Goal: Information Seeking & Learning: Check status

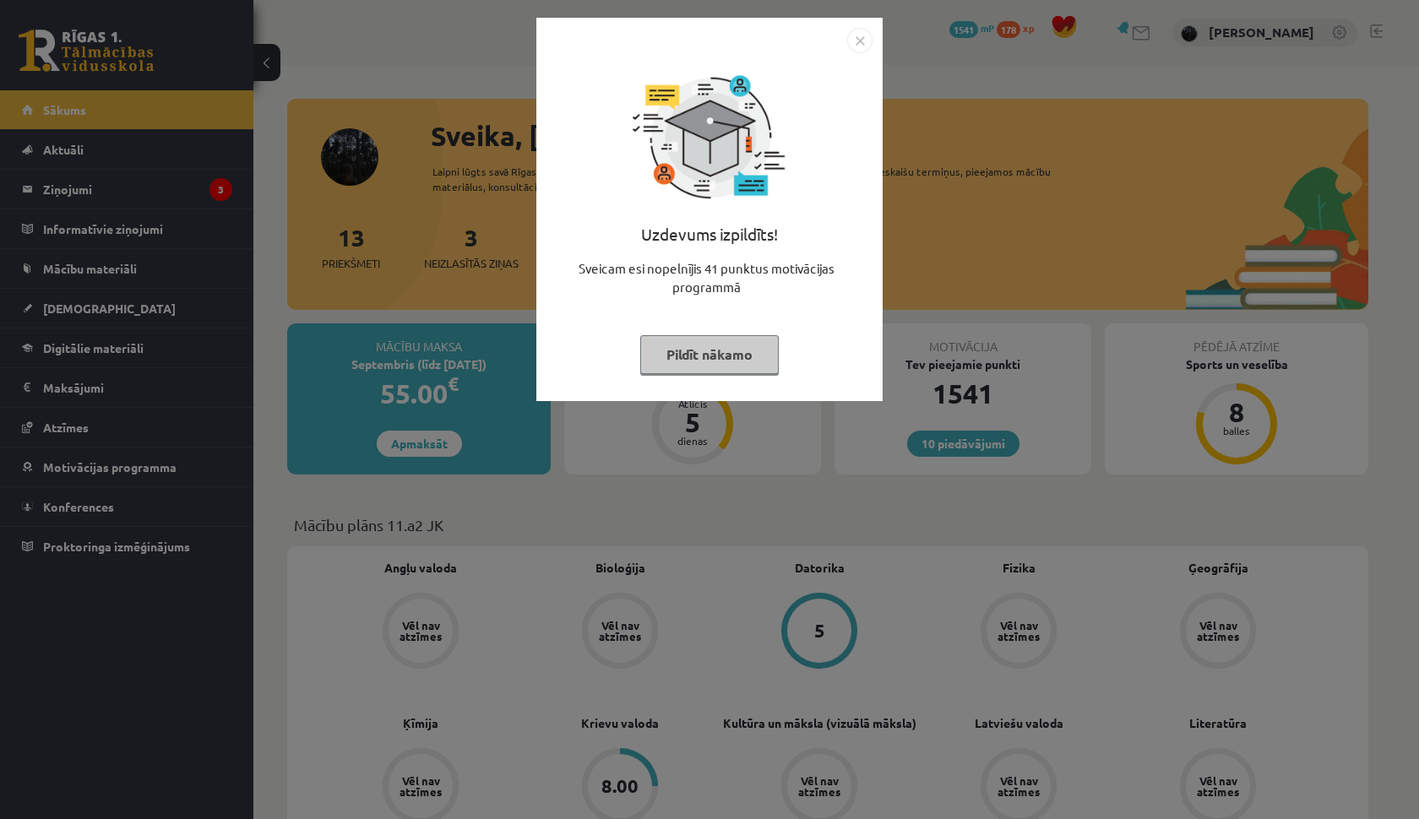
click at [844, 45] on div at bounding box center [709, 40] width 326 height 25
click at [855, 44] on img "Close" at bounding box center [859, 40] width 25 height 25
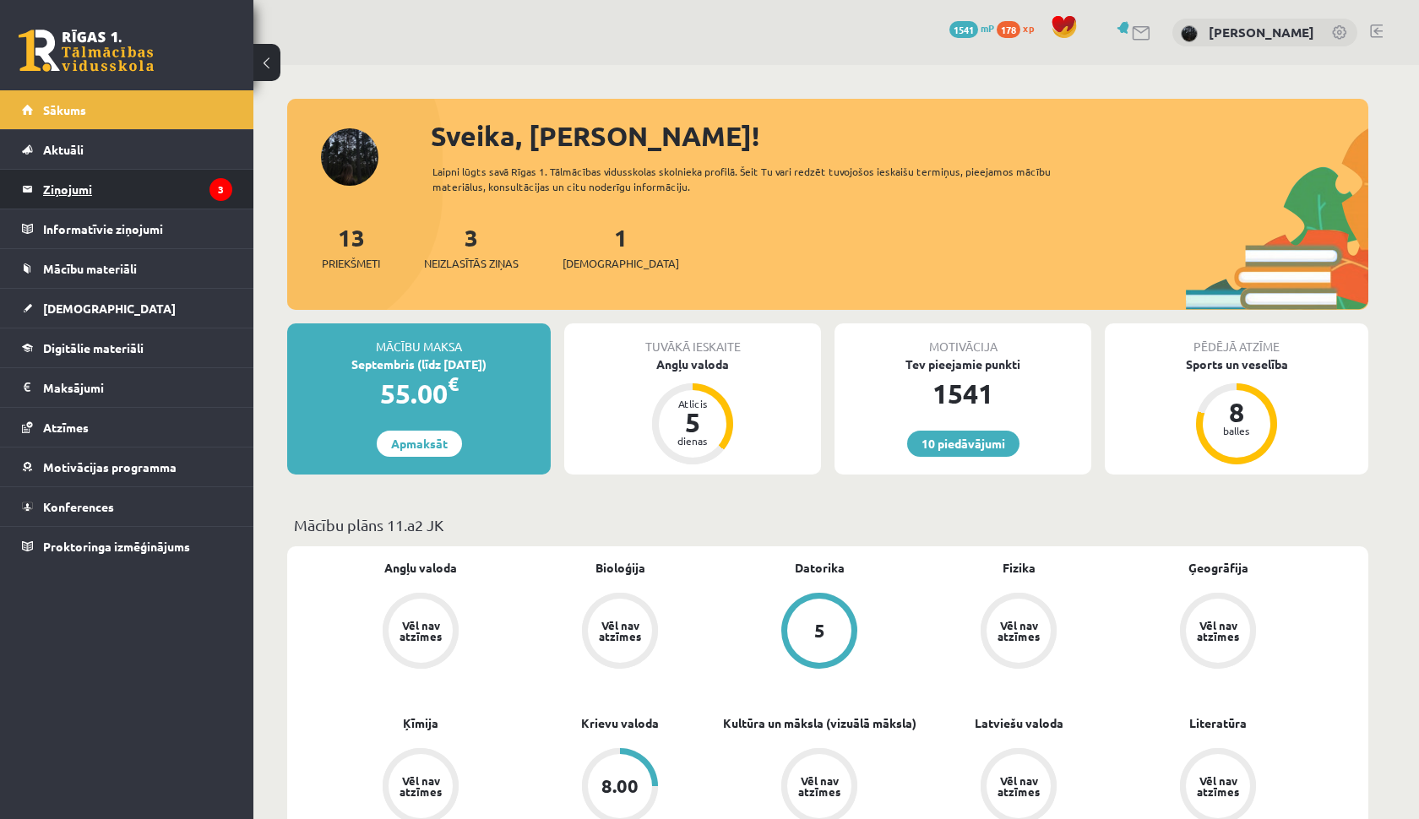
click at [160, 180] on legend "Ziņojumi 3" at bounding box center [137, 189] width 189 height 39
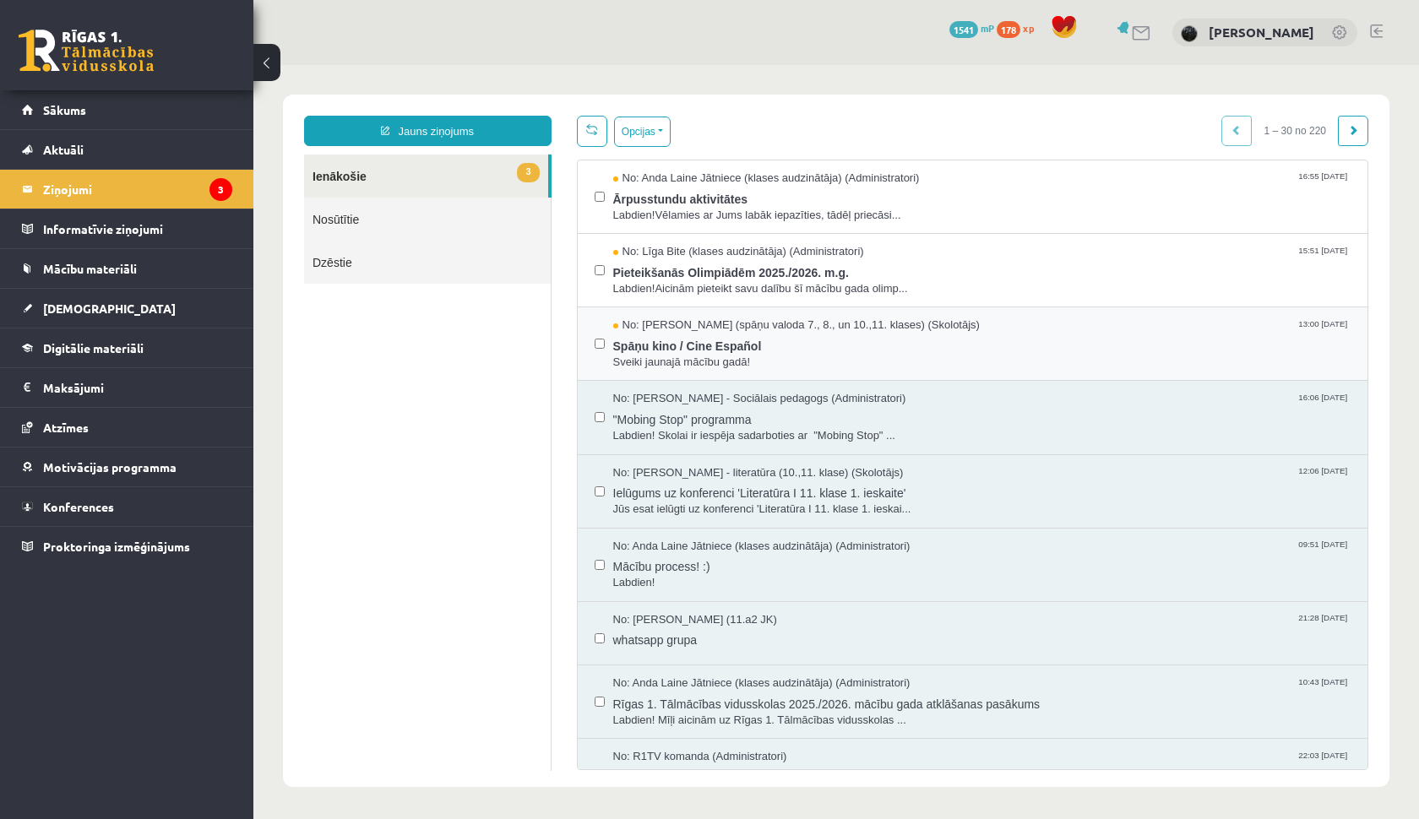
click at [723, 312] on div "No: Signe Sirmā (spāņu valoda 7., 8., un 10.,11. klases) (Skolotājs) 13:00 10/0…" at bounding box center [973, 343] width 790 height 73
click at [717, 334] on span "Spāņu kino / Cine Español" at bounding box center [982, 344] width 738 height 21
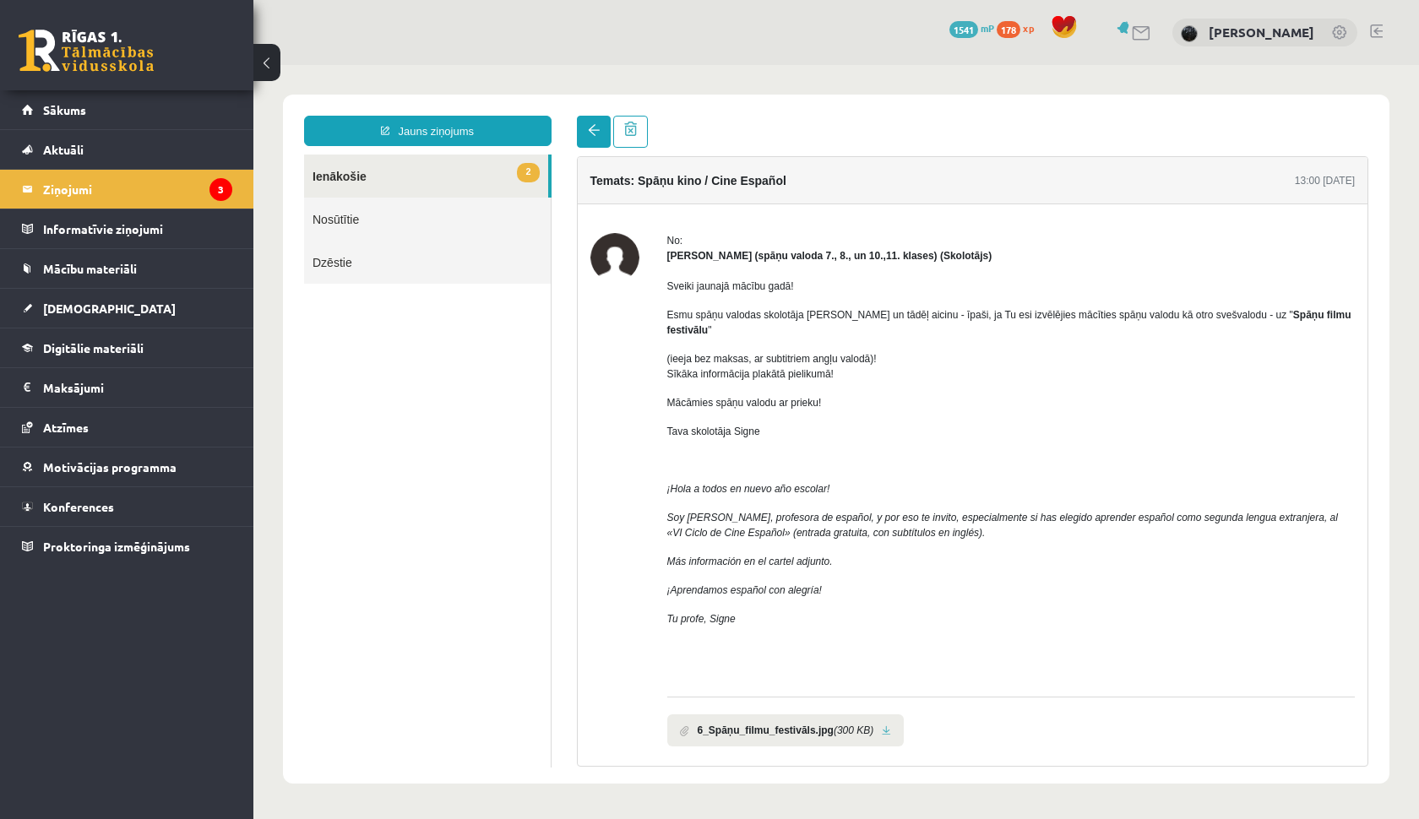
click at [596, 129] on span at bounding box center [594, 130] width 12 height 12
click at [603, 133] on link at bounding box center [594, 132] width 34 height 32
click at [588, 124] on link at bounding box center [594, 132] width 34 height 32
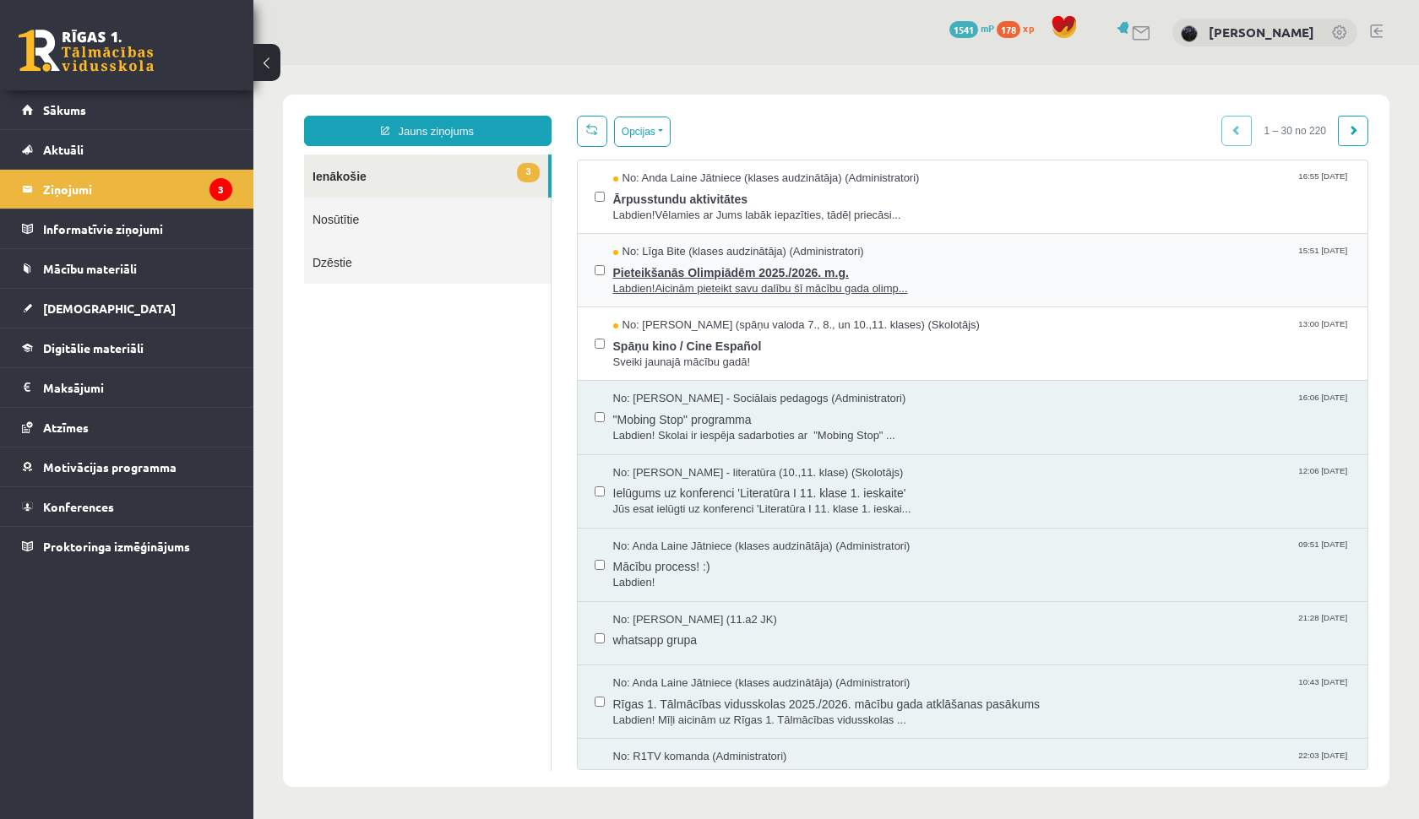
click at [674, 260] on span "Pieteikšanās Olimpiādēm 2025./2026. m.g." at bounding box center [982, 270] width 738 height 21
click at [751, 176] on span "No: Anda Laine Jātniece (klases audzinātāja) (Administratori)" at bounding box center [766, 179] width 307 height 16
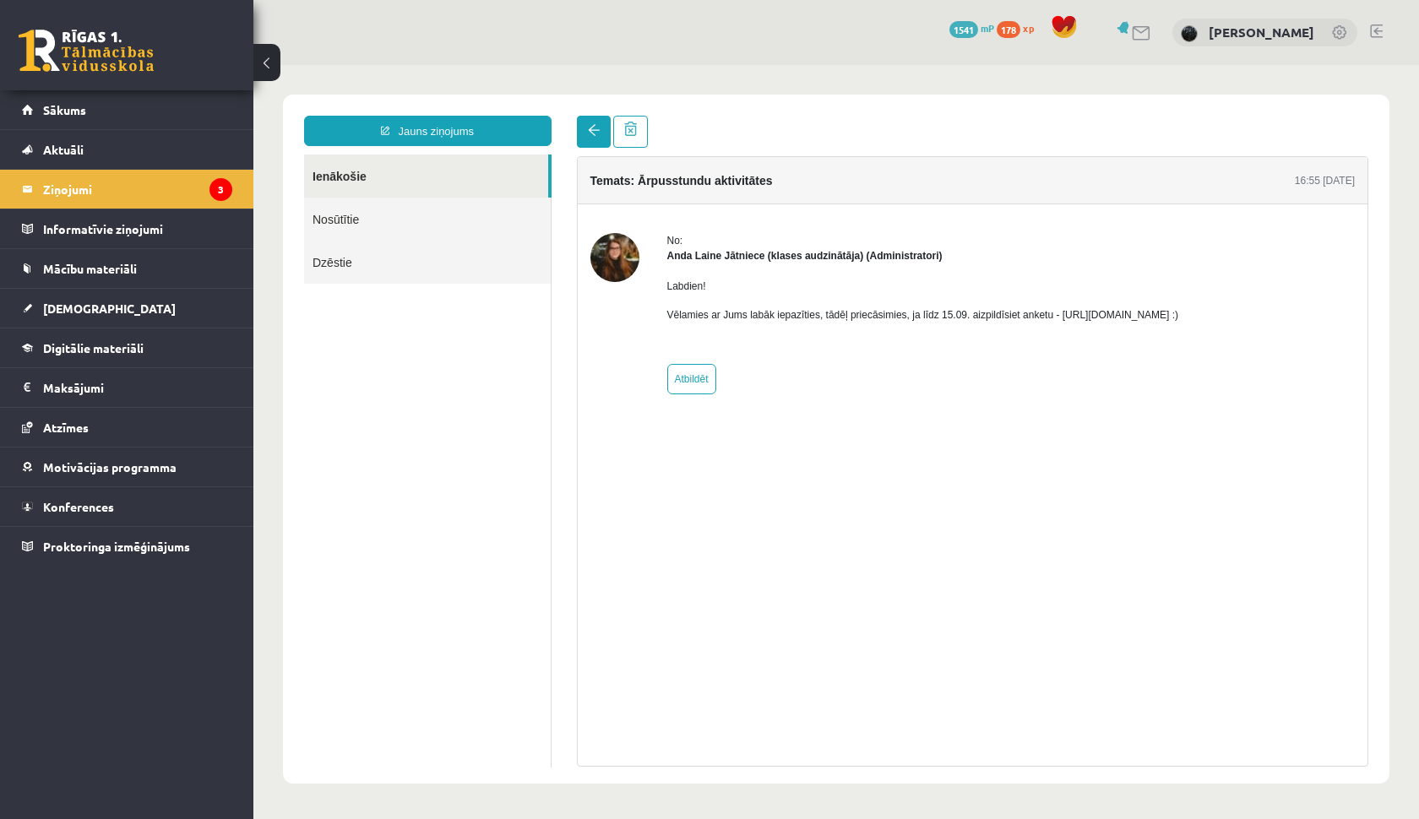
click at [594, 139] on link at bounding box center [594, 132] width 34 height 32
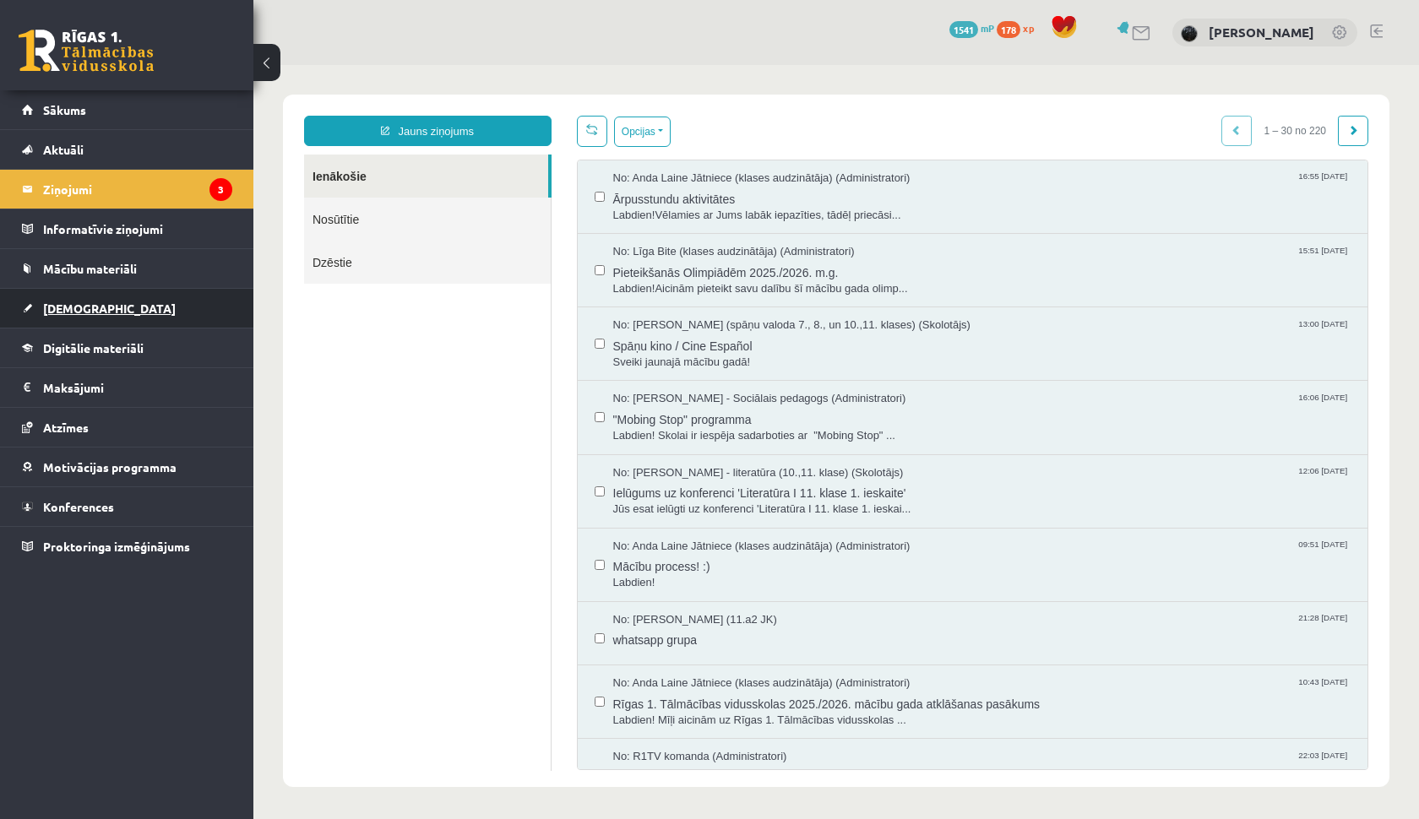
click at [156, 304] on link "[DEMOGRAPHIC_DATA]" at bounding box center [127, 308] width 210 height 39
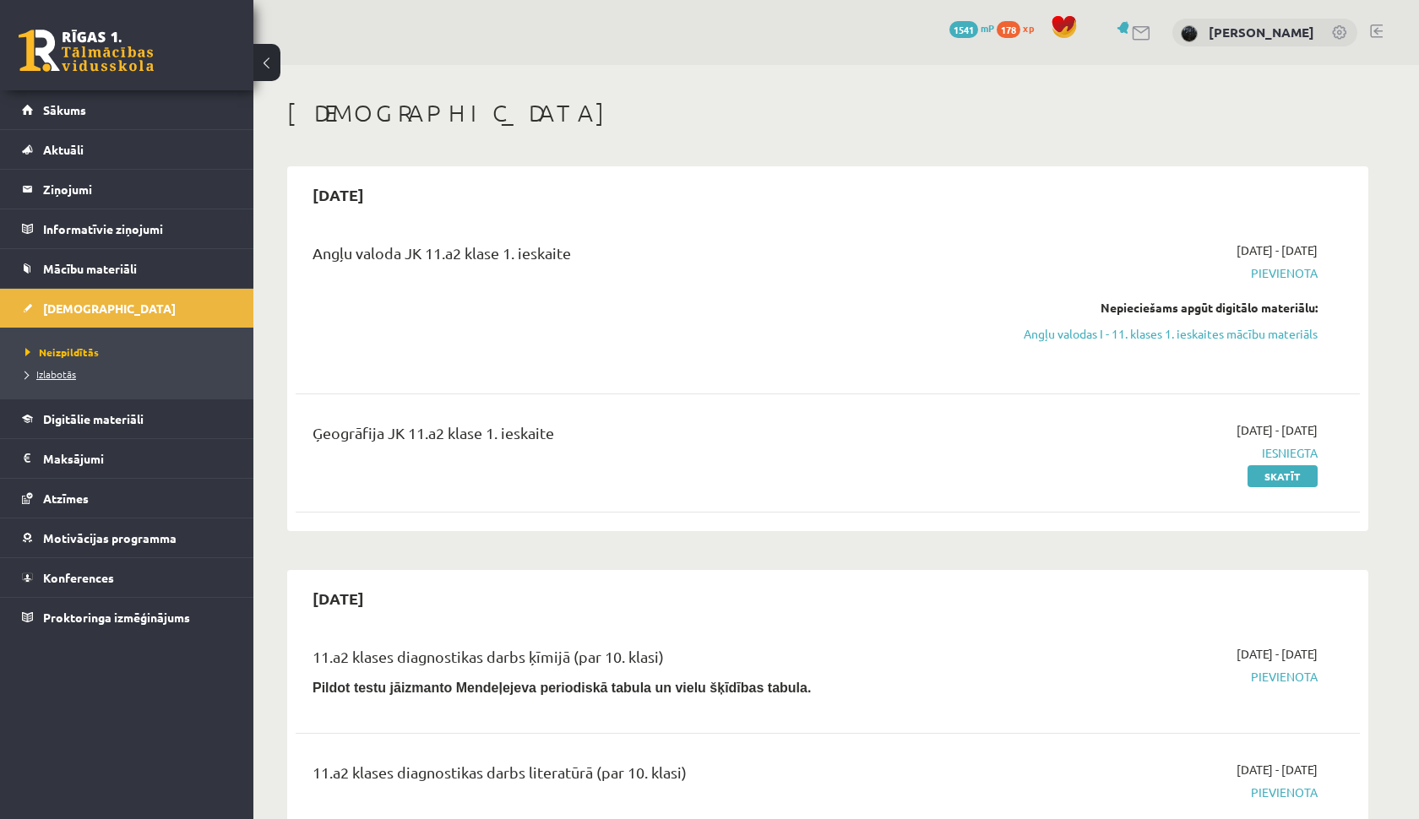
click at [73, 376] on span "Izlabotās" at bounding box center [50, 374] width 51 height 14
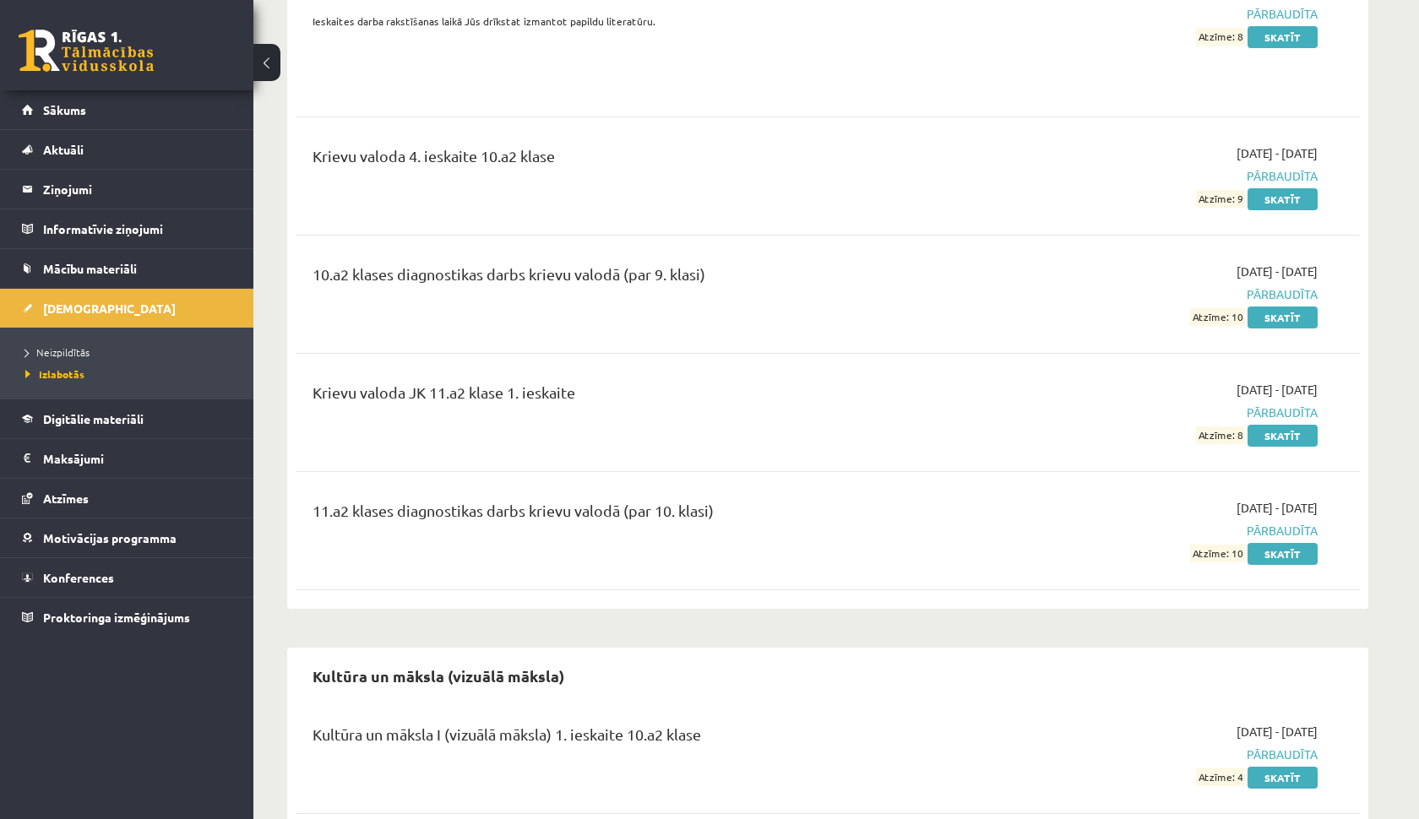
scroll to position [5312, 0]
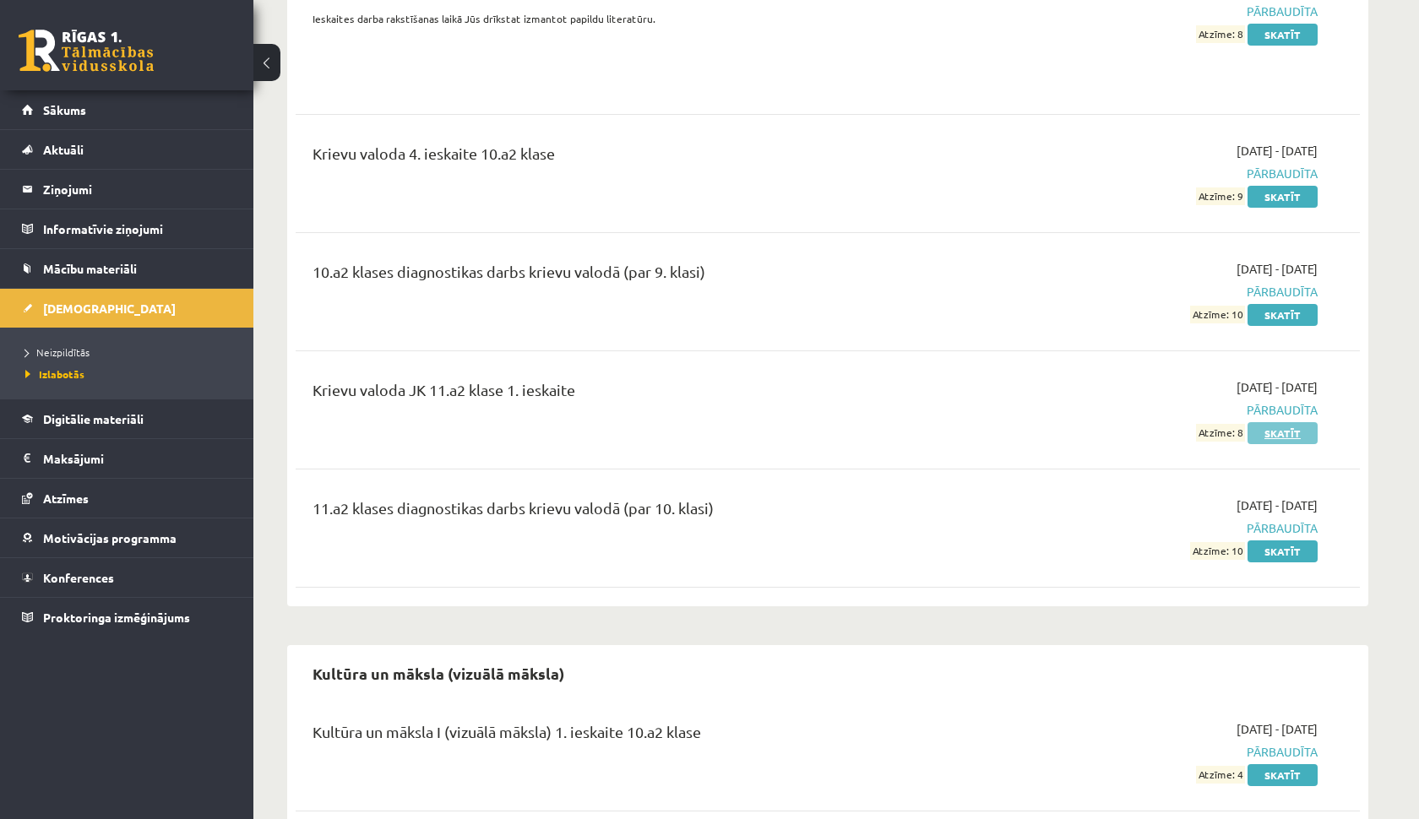
click at [1284, 422] on link "Skatīt" at bounding box center [1282, 433] width 70 height 22
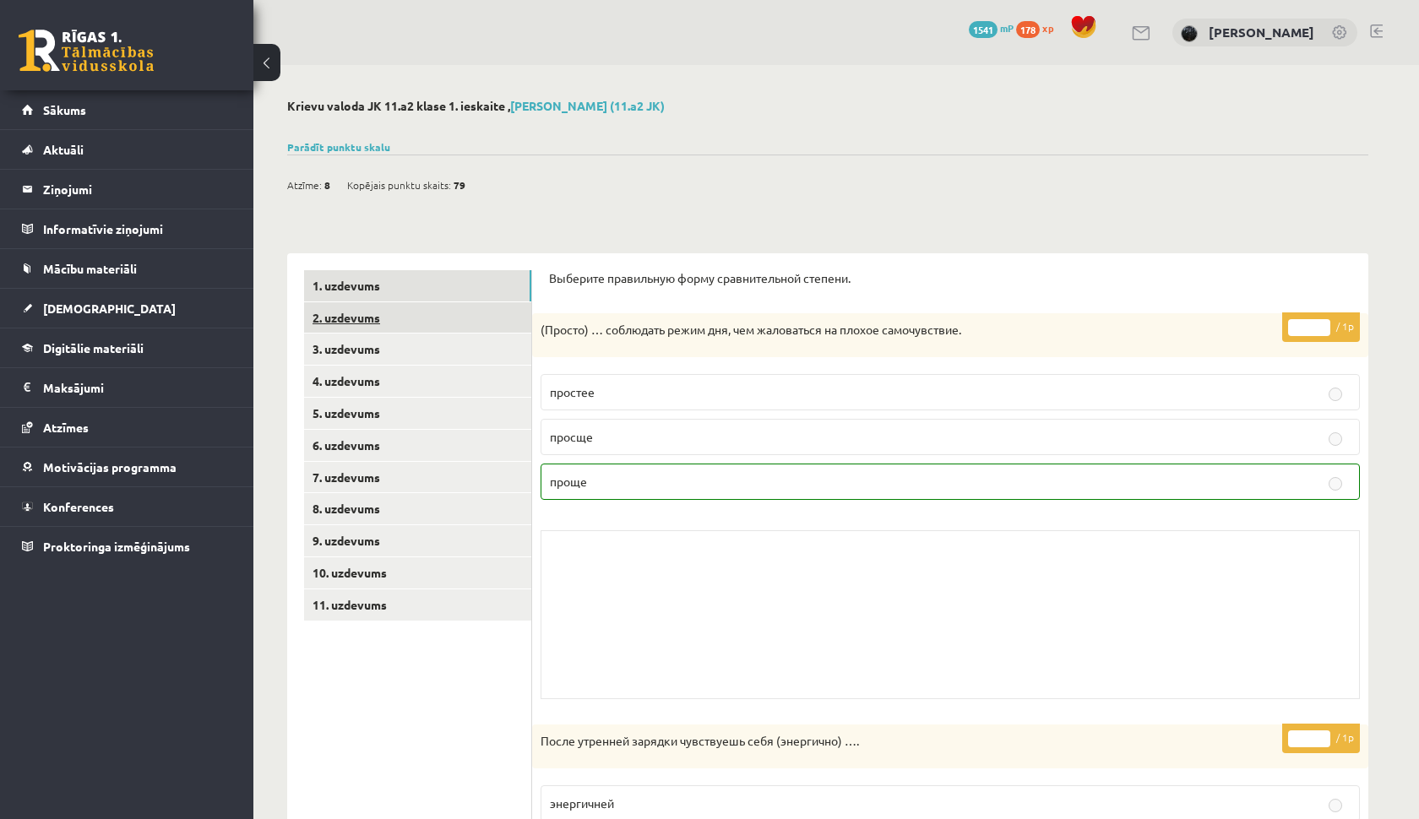
click at [477, 316] on link "2. uzdevums" at bounding box center [417, 317] width 227 height 31
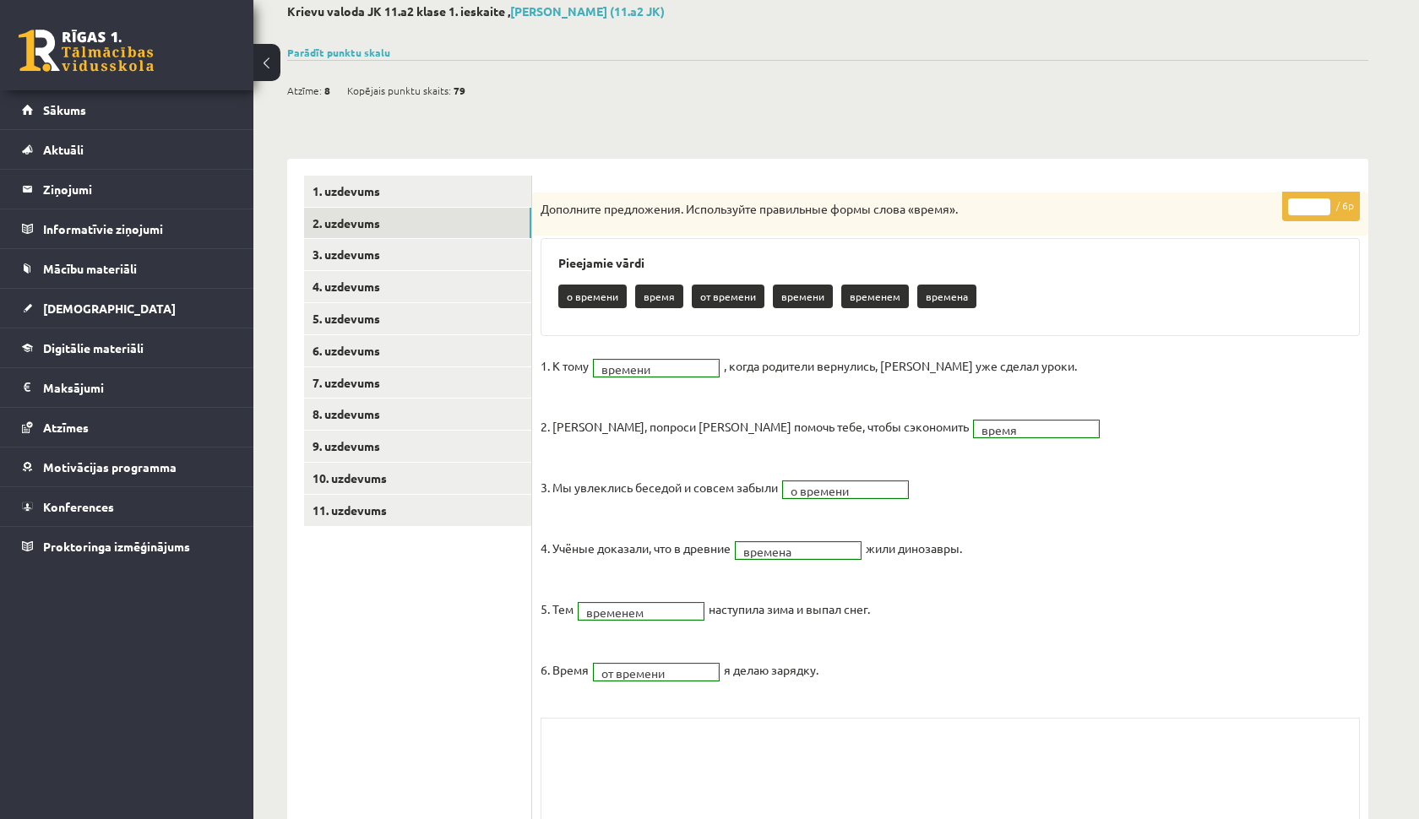
scroll to position [44, 0]
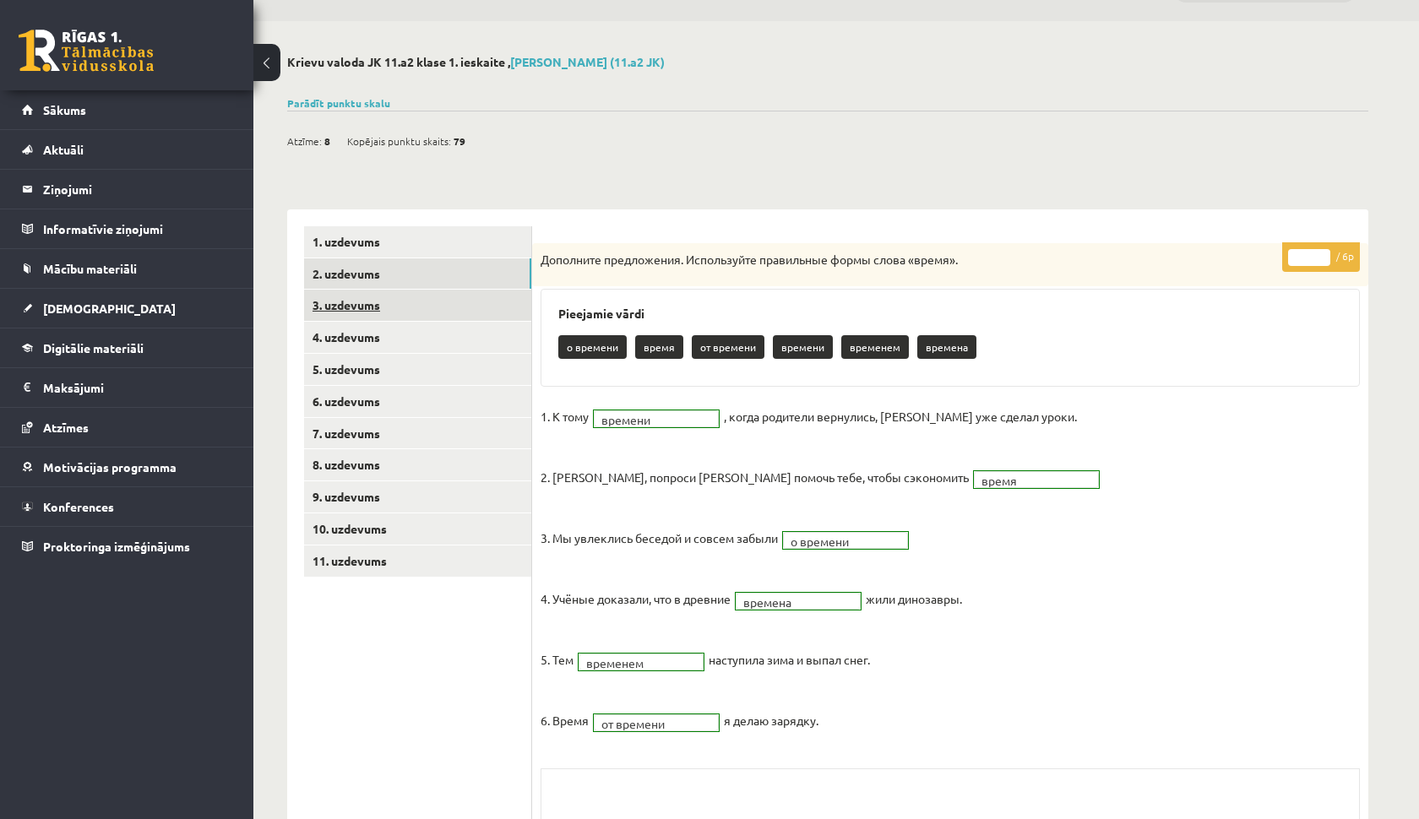
click at [437, 302] on link "3. uzdevums" at bounding box center [417, 305] width 227 height 31
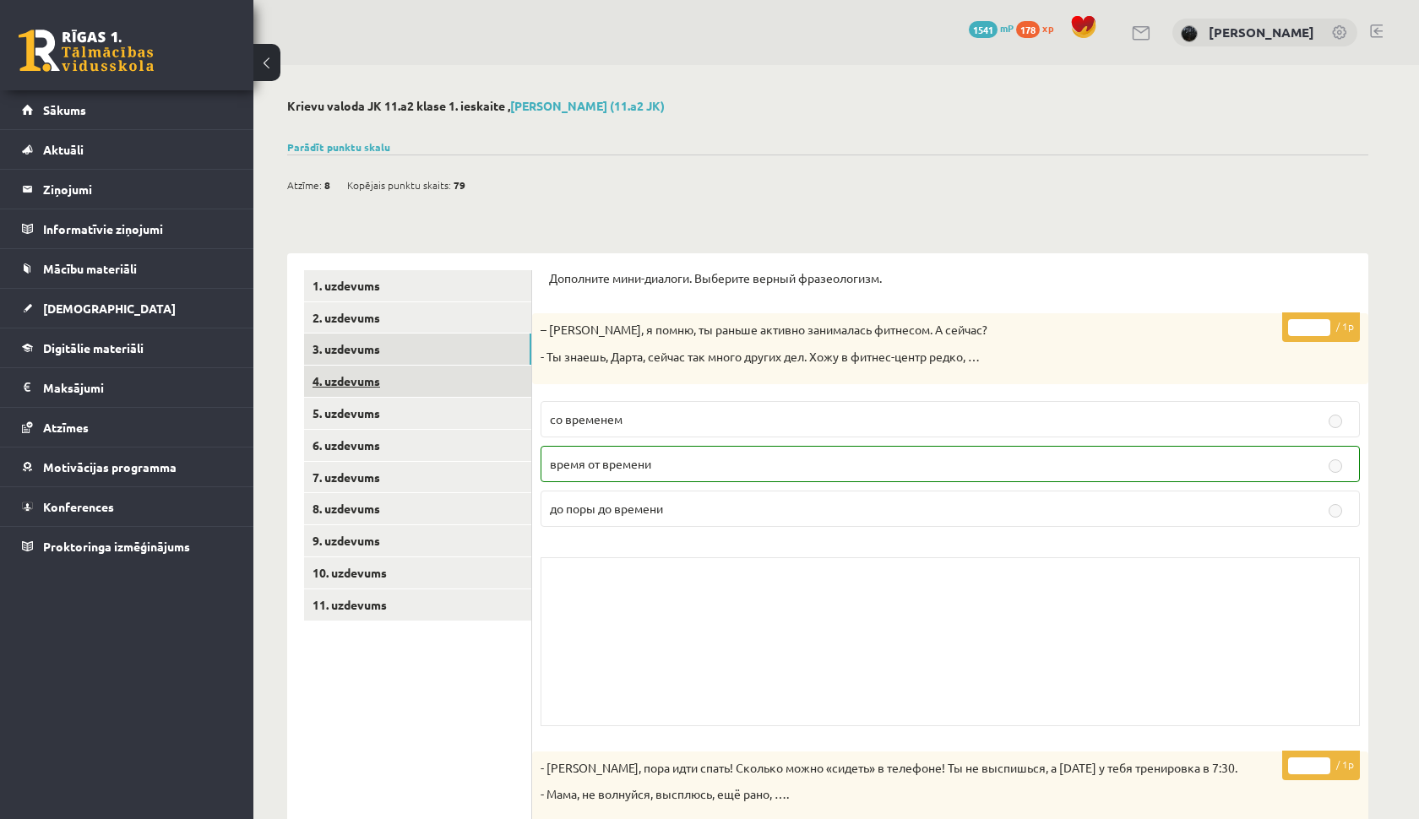
scroll to position [0, 0]
click at [470, 379] on link "4. uzdevums" at bounding box center [417, 381] width 227 height 31
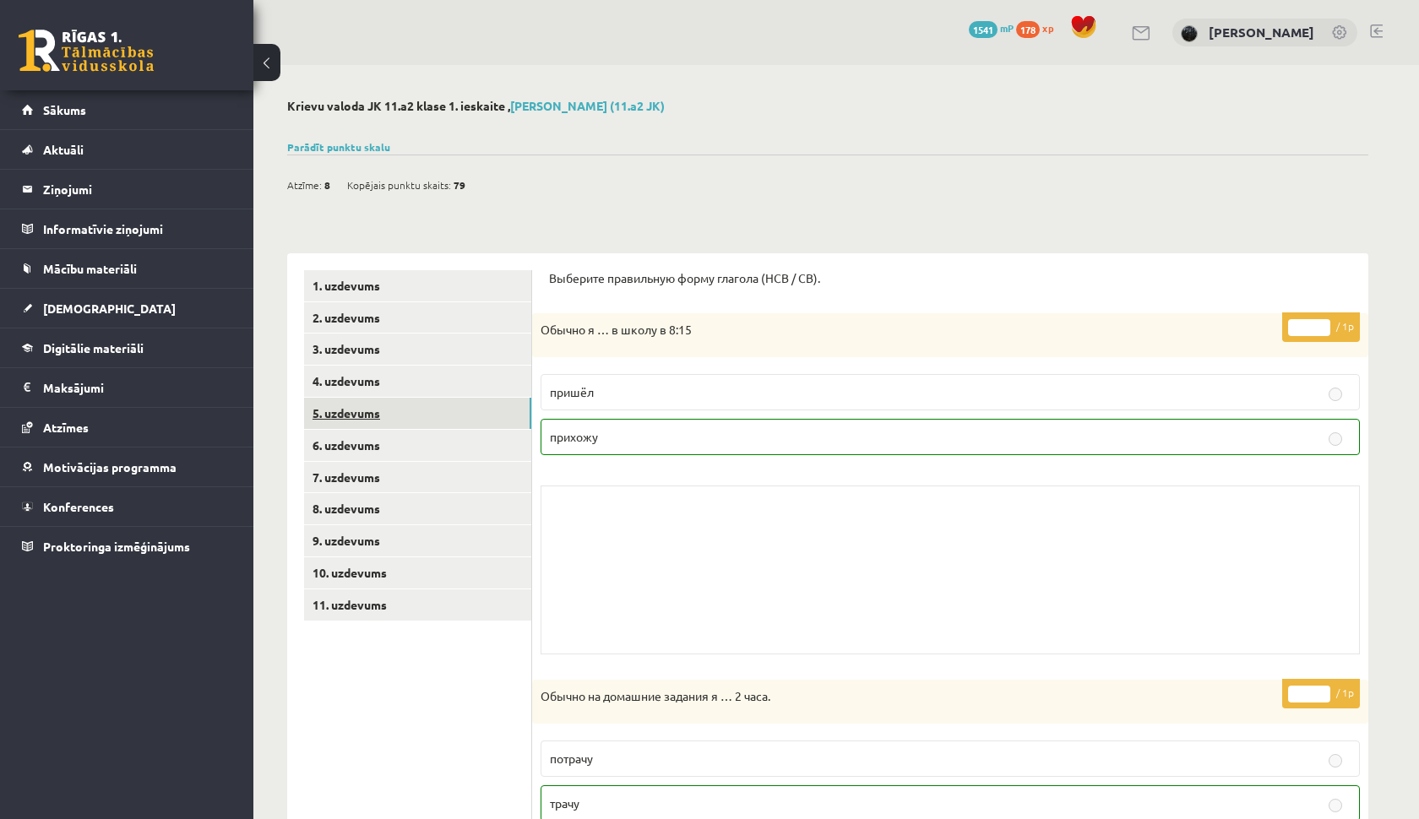
click at [485, 421] on link "5. uzdevums" at bounding box center [417, 413] width 227 height 31
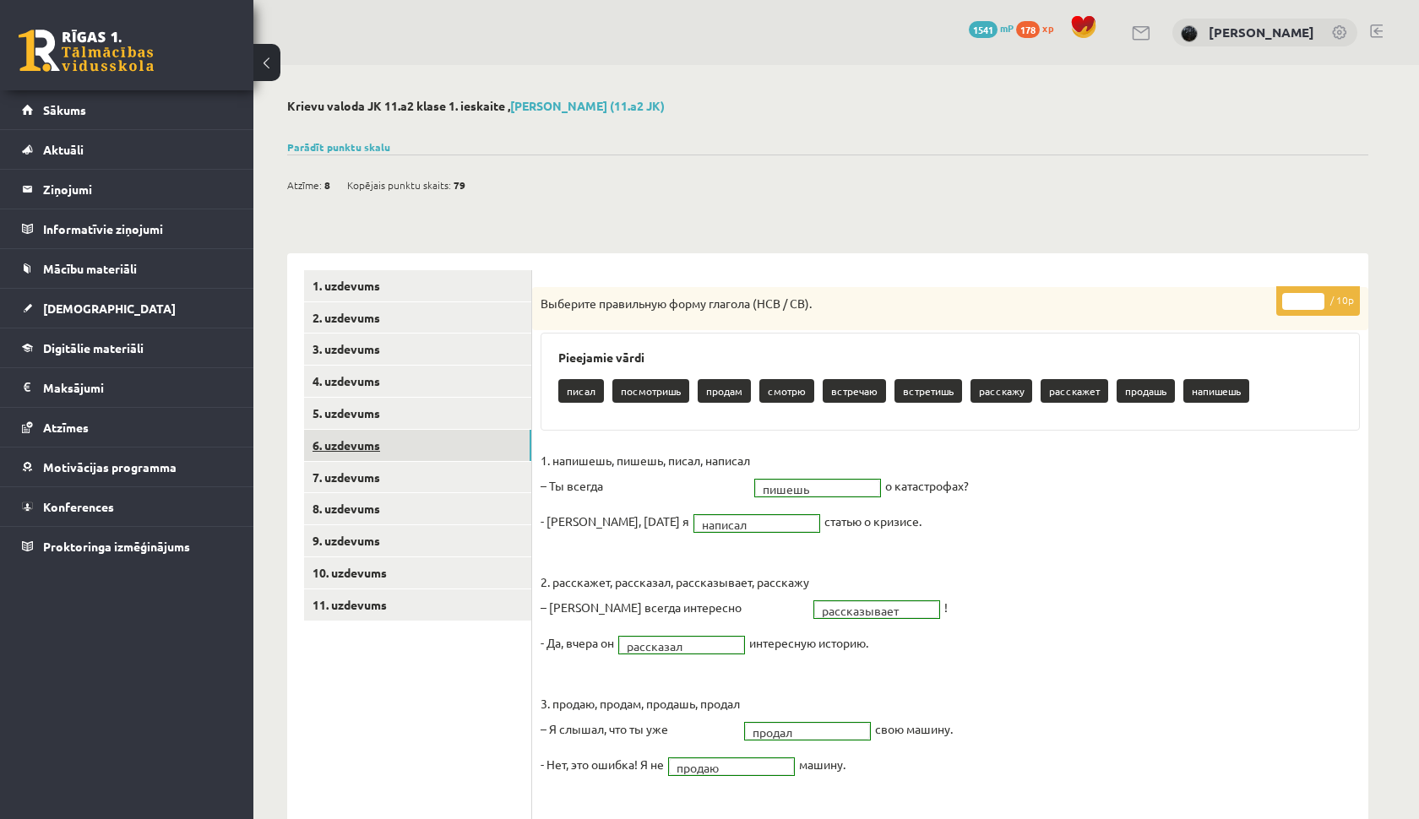
click at [486, 439] on link "6. uzdevums" at bounding box center [417, 445] width 227 height 31
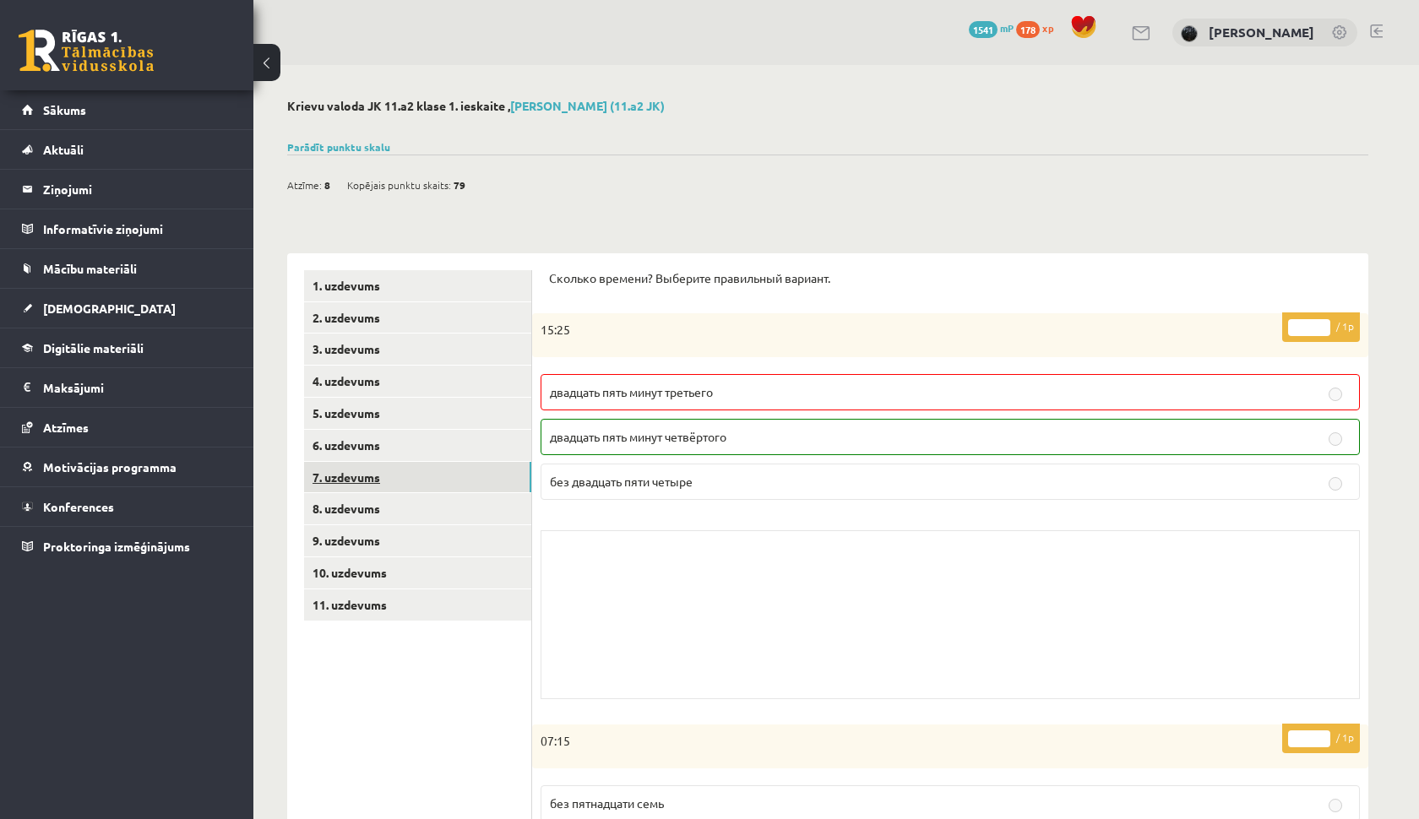
click at [473, 469] on link "7. uzdevums" at bounding box center [417, 477] width 227 height 31
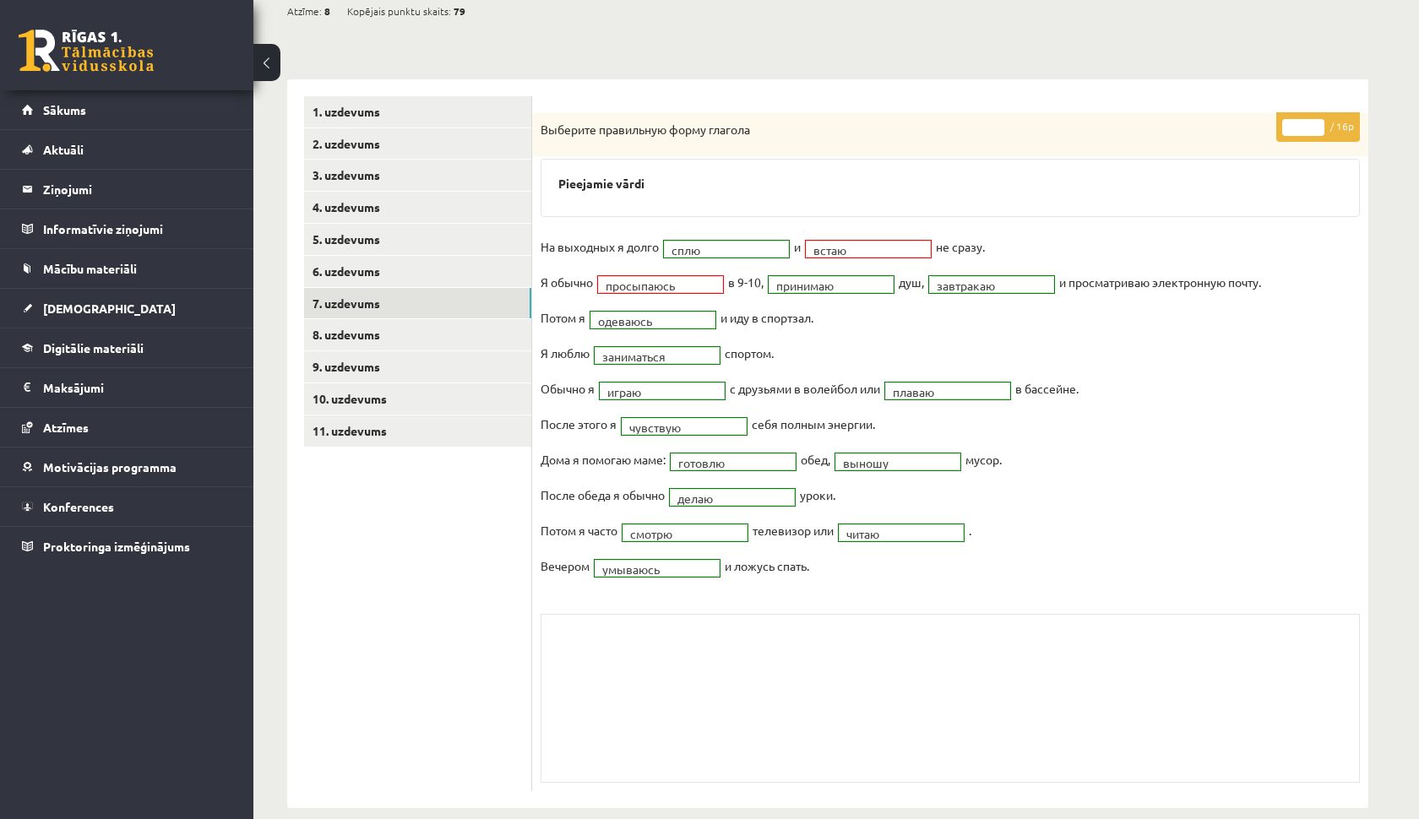
scroll to position [195, 0]
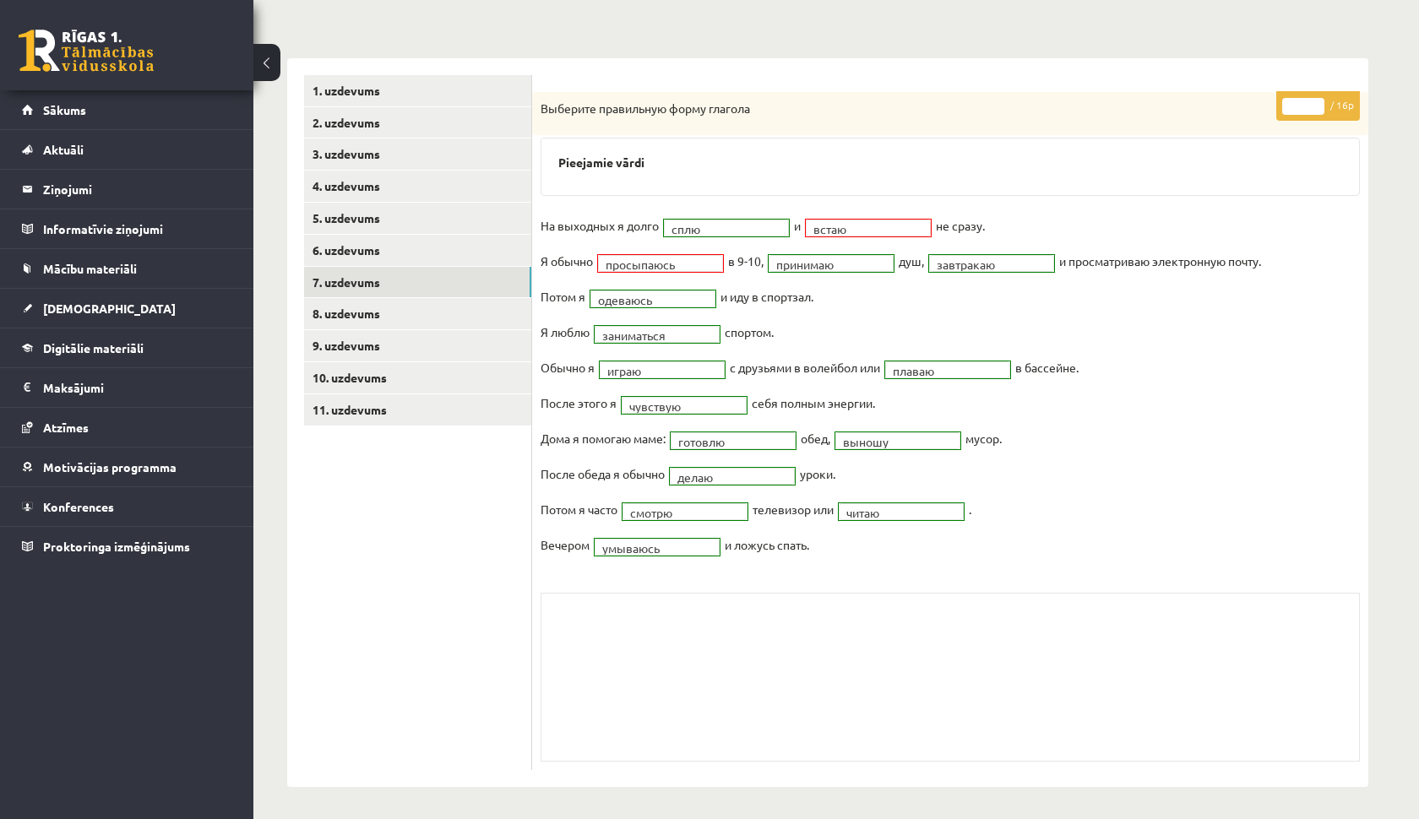
click at [810, 223] on span "встаю *****" at bounding box center [867, 225] width 135 height 15
click at [400, 312] on link "8. uzdevums" at bounding box center [417, 313] width 227 height 31
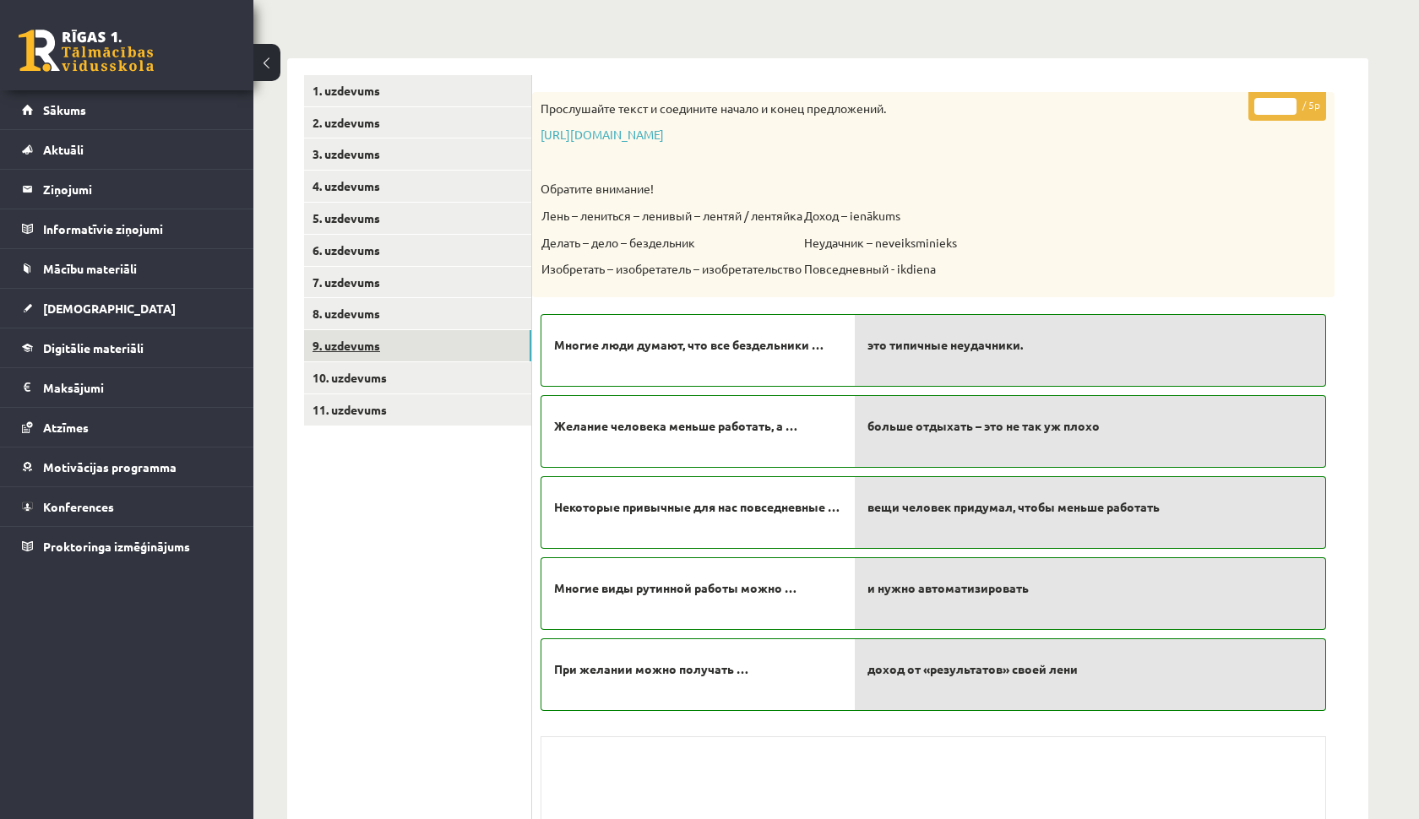
click at [496, 339] on link "9. uzdevums" at bounding box center [417, 345] width 227 height 31
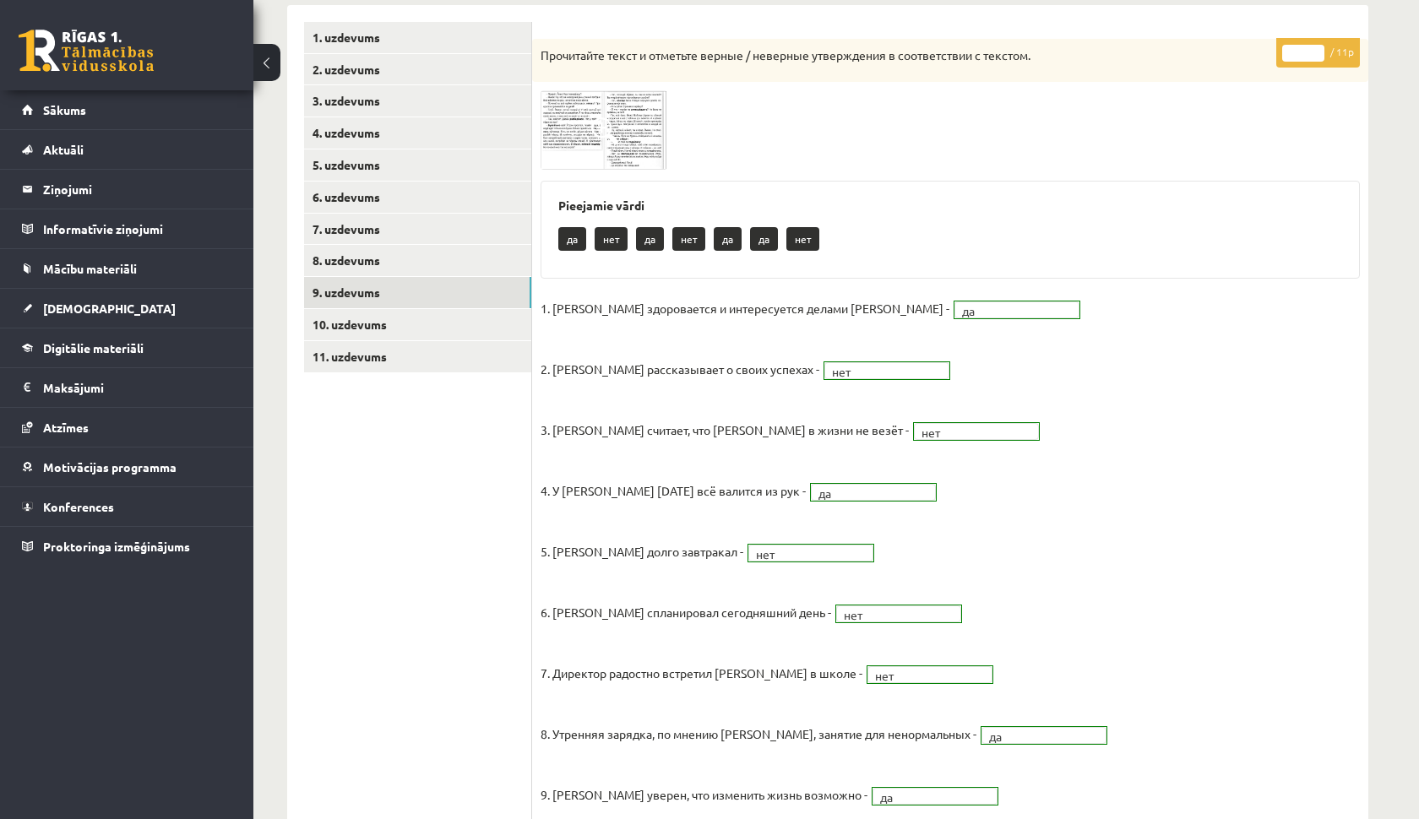
scroll to position [231, 0]
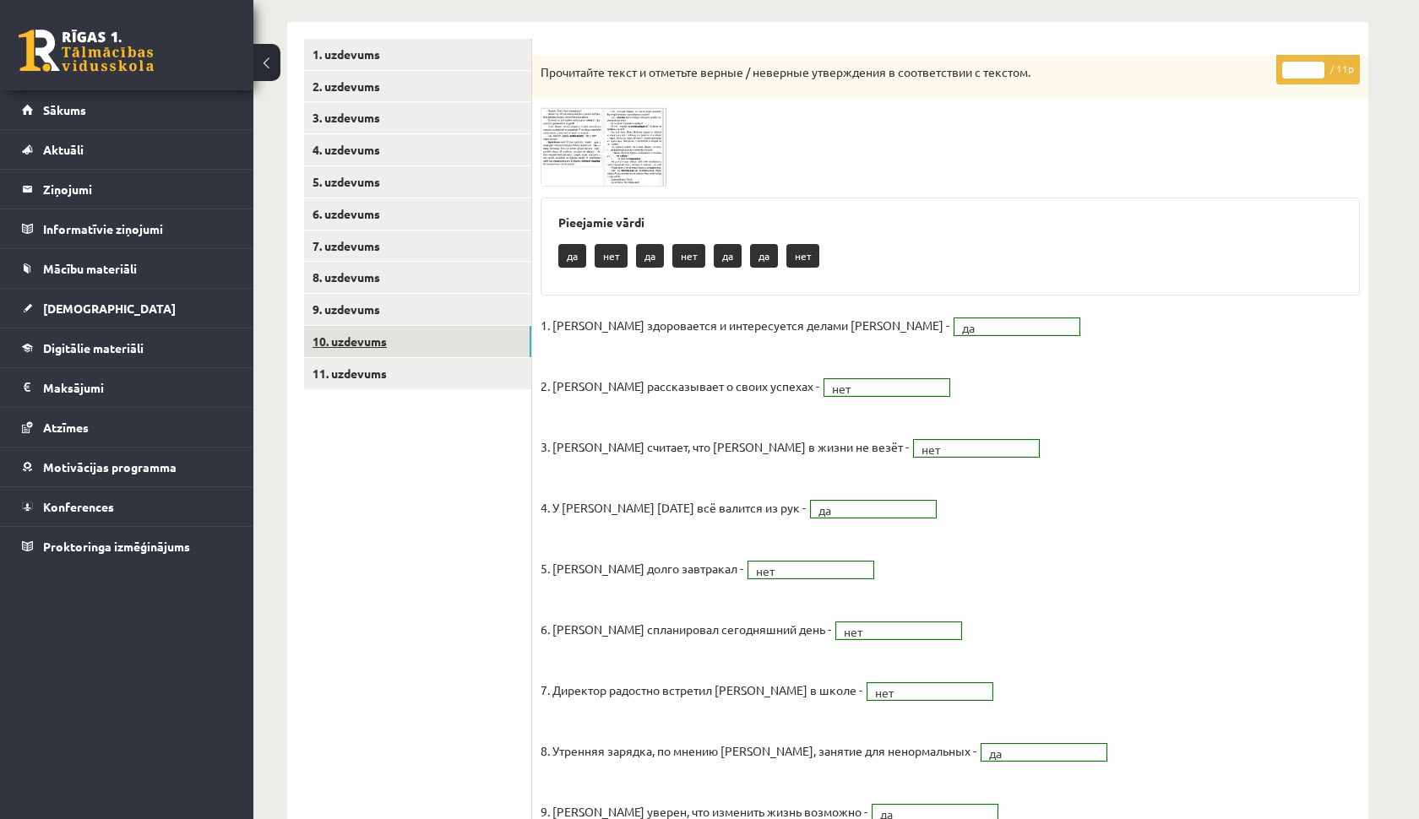
click at [488, 326] on link "10. uzdevums" at bounding box center [417, 341] width 227 height 31
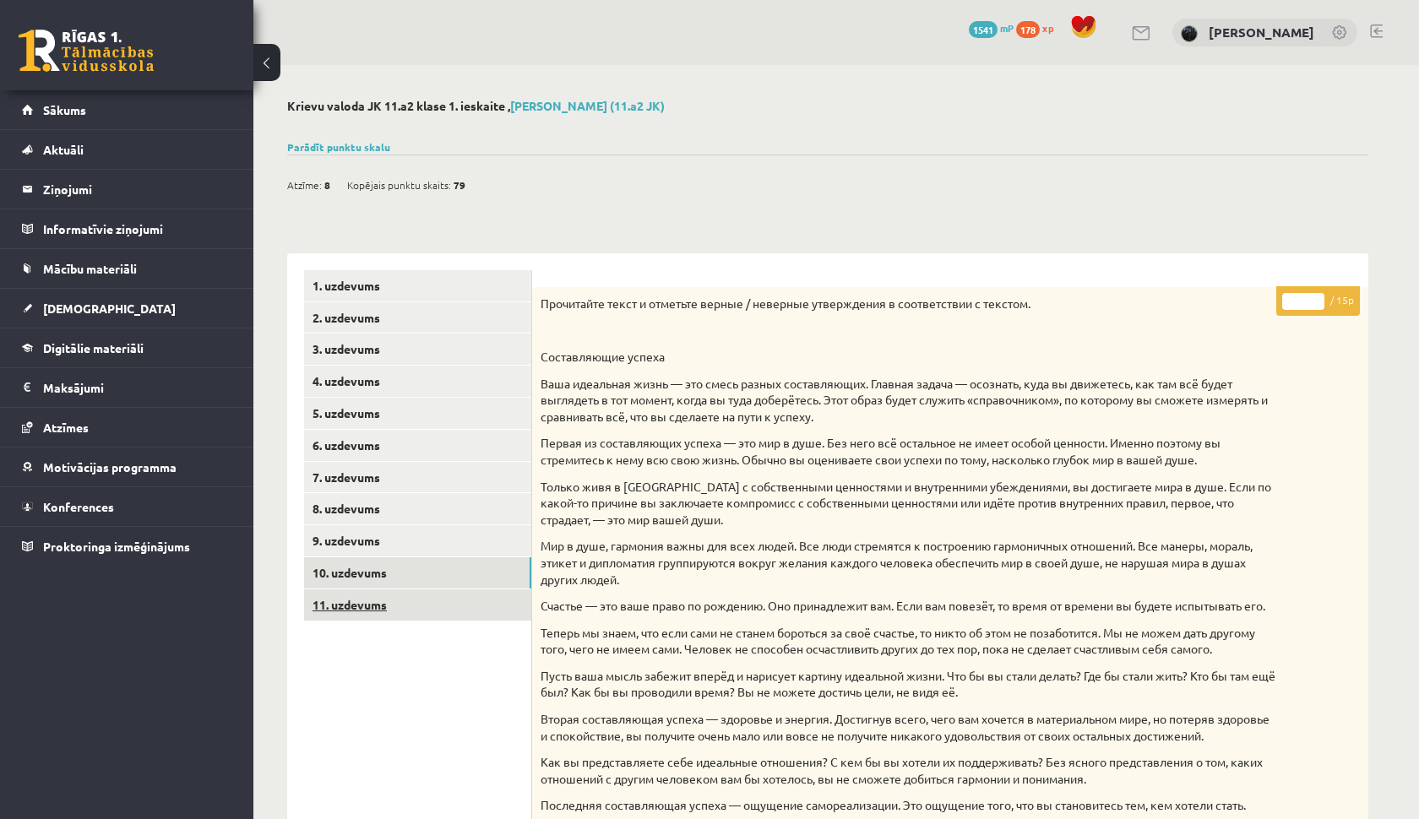
scroll to position [0, 0]
click at [478, 600] on link "11. uzdevums" at bounding box center [417, 604] width 227 height 31
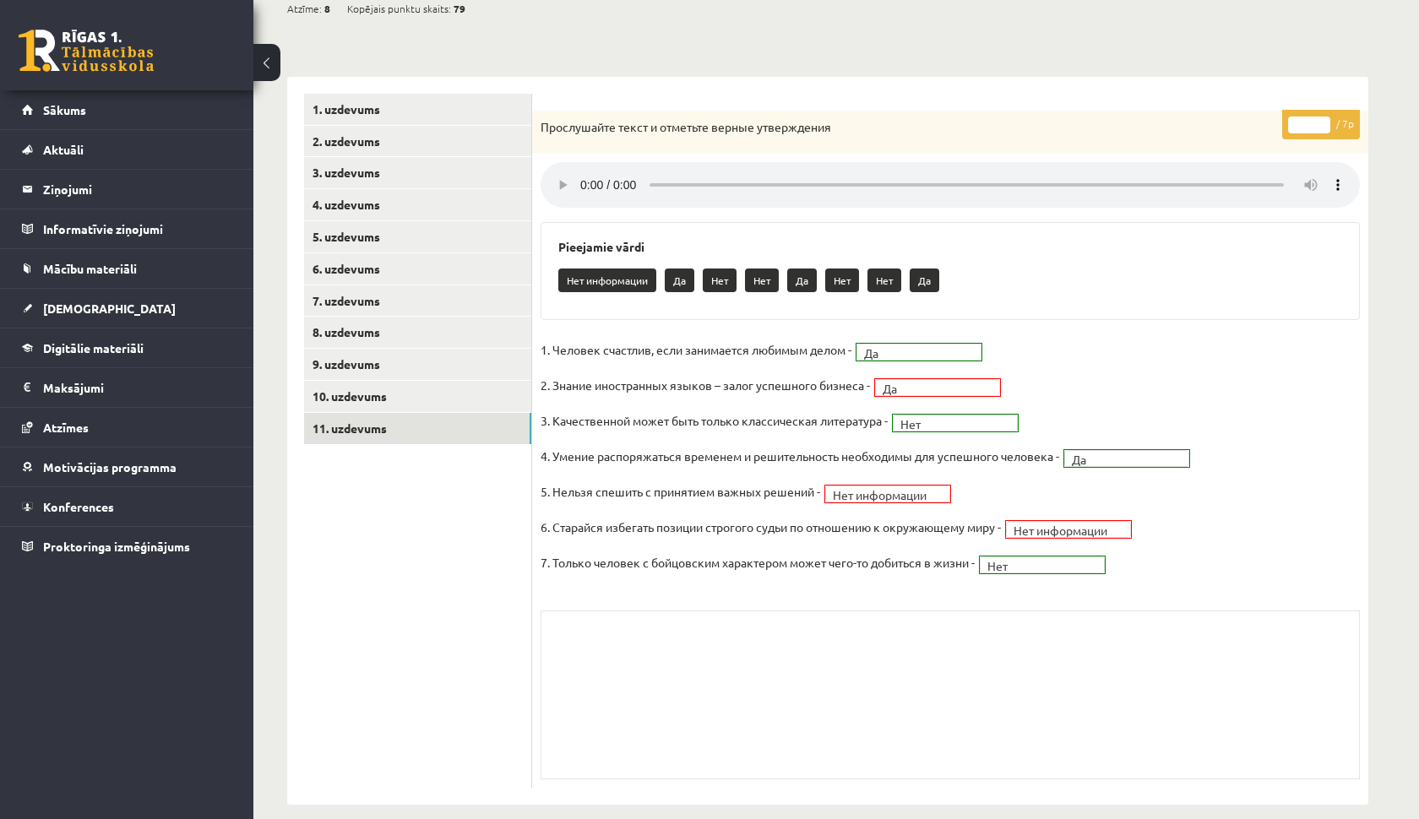
scroll to position [176, 0]
click at [146, 106] on link "Sākums" at bounding box center [127, 109] width 210 height 39
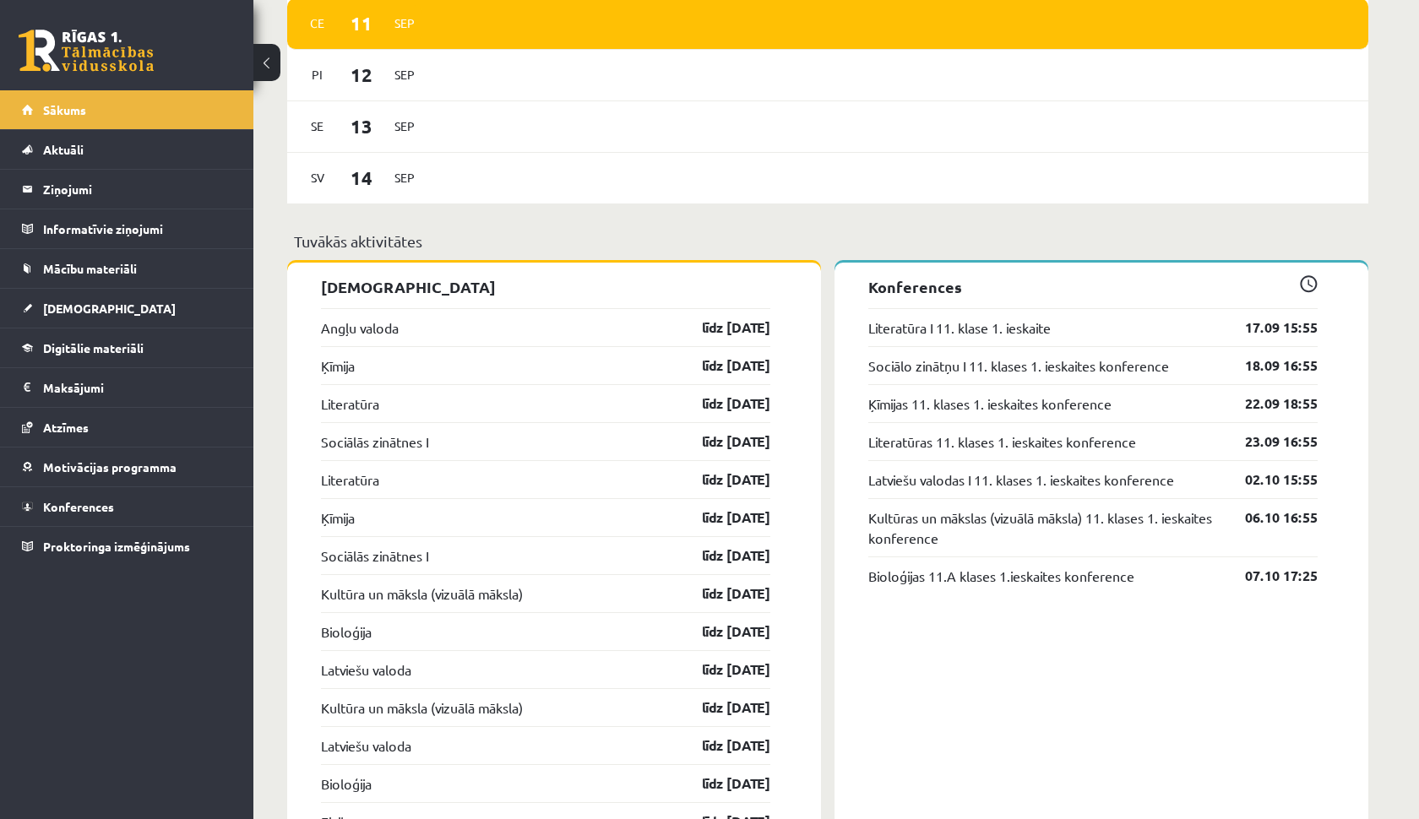
scroll to position [1313, 0]
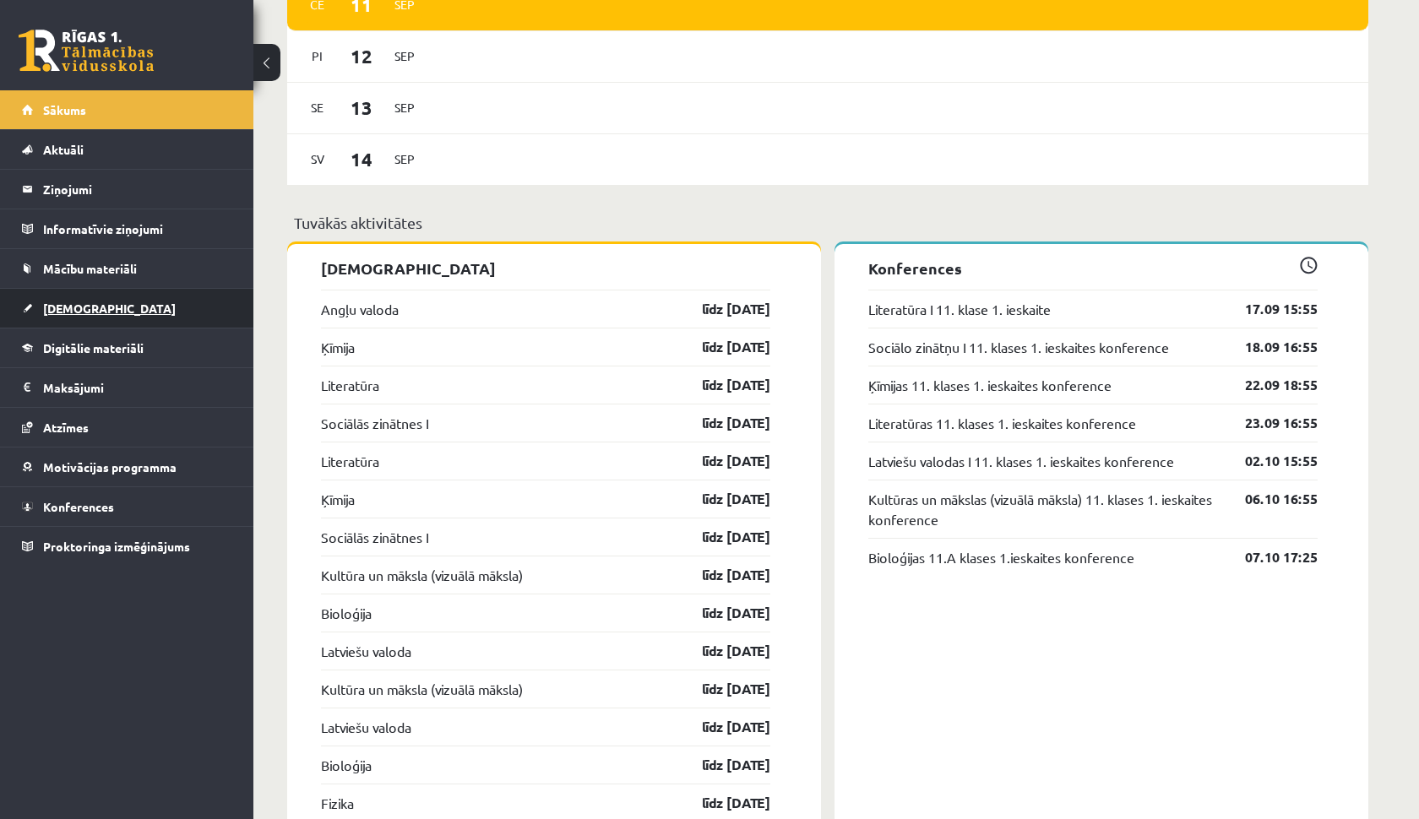
click at [116, 293] on link "[DEMOGRAPHIC_DATA]" at bounding box center [127, 308] width 210 height 39
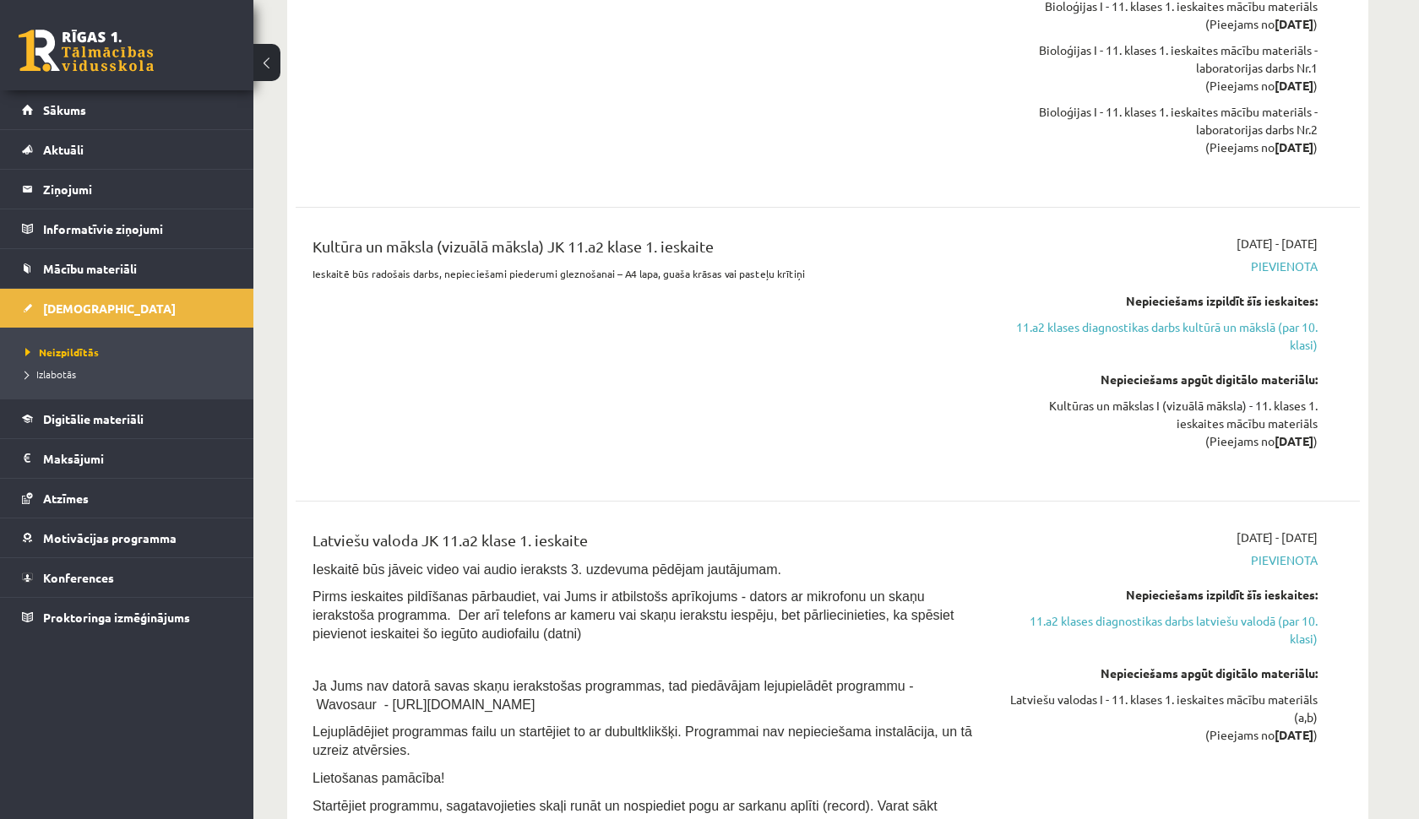
scroll to position [2125, 0]
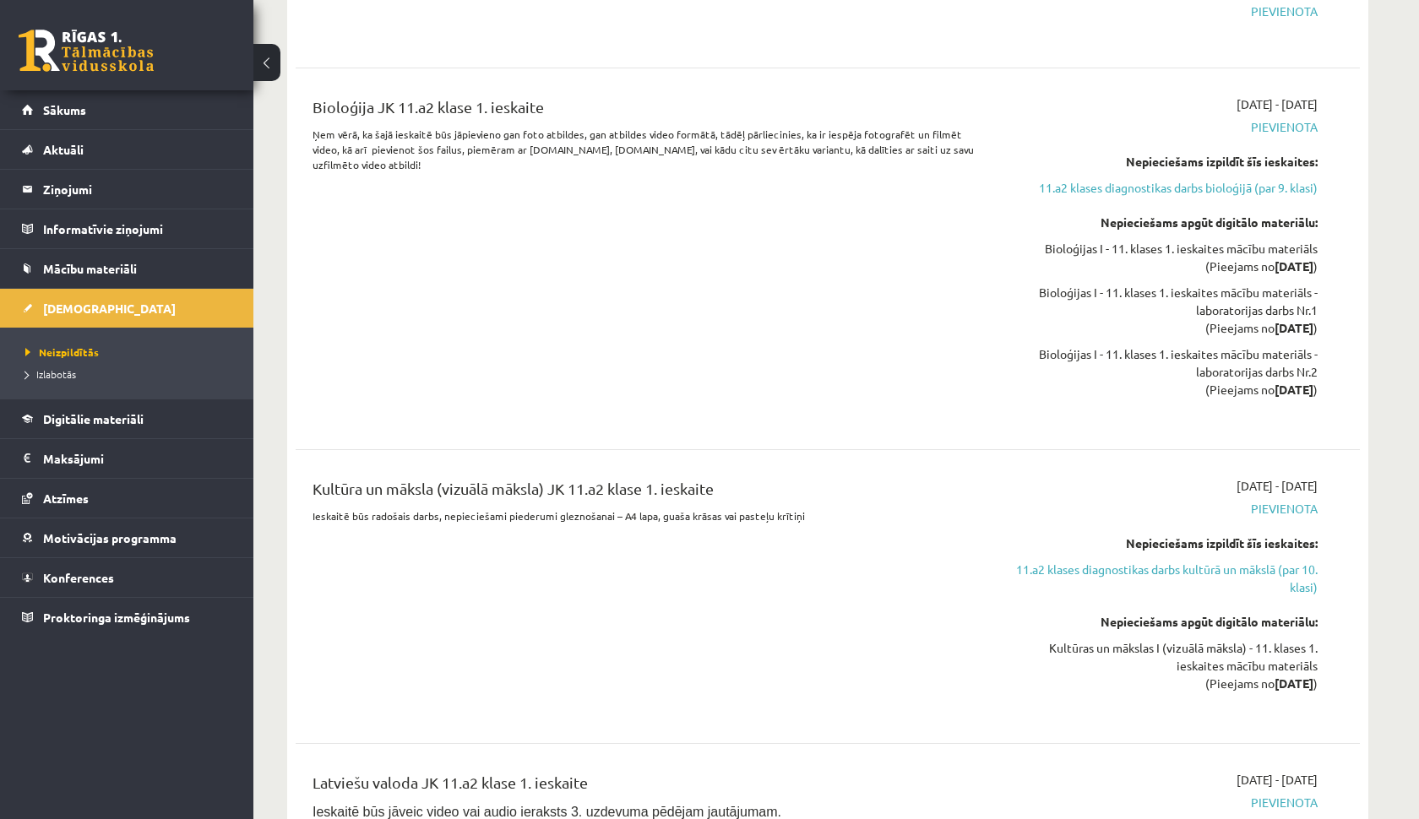
click at [128, 62] on link at bounding box center [86, 51] width 135 height 42
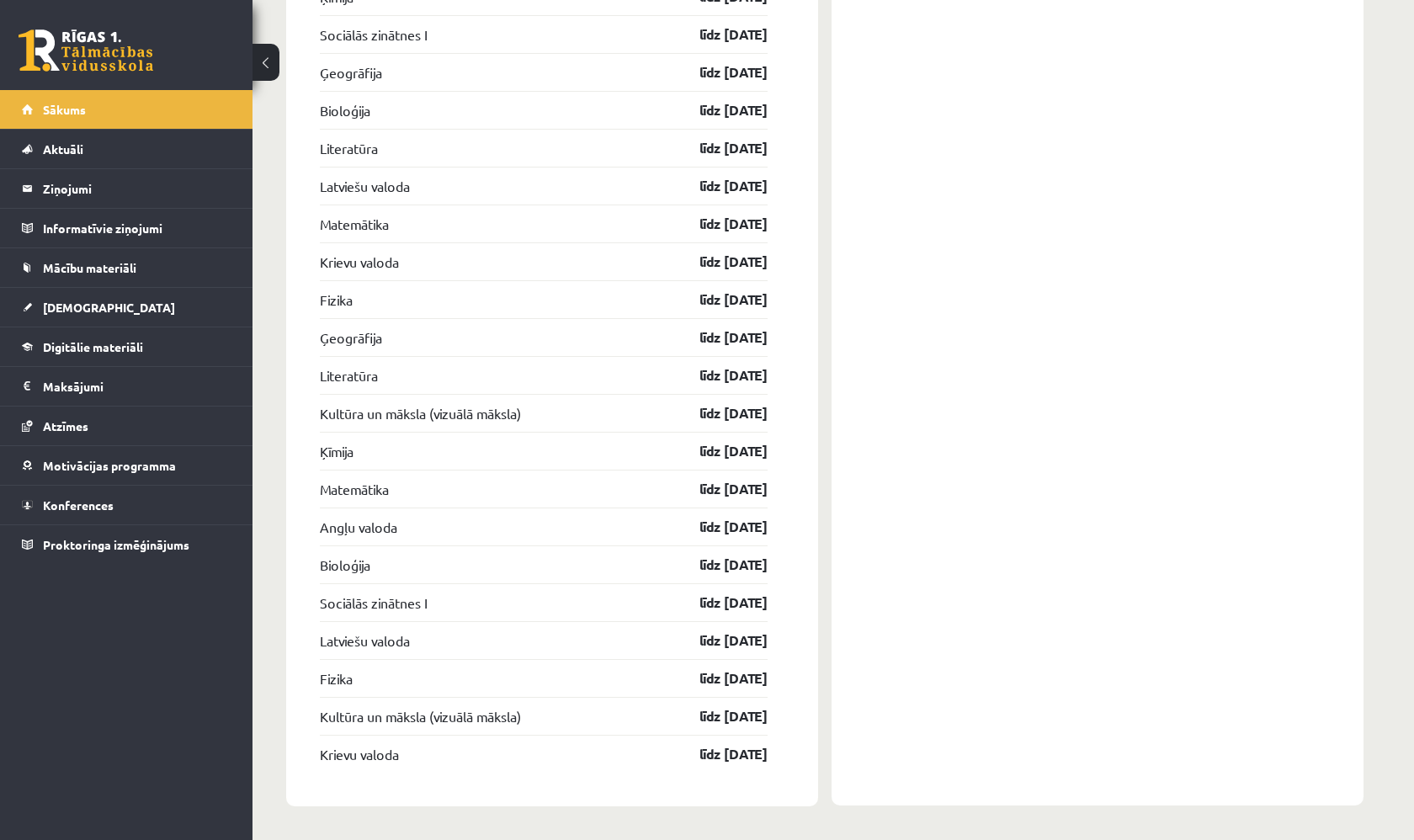
scroll to position [2719, 0]
